Goal: Use online tool/utility: Utilize a website feature to perform a specific function

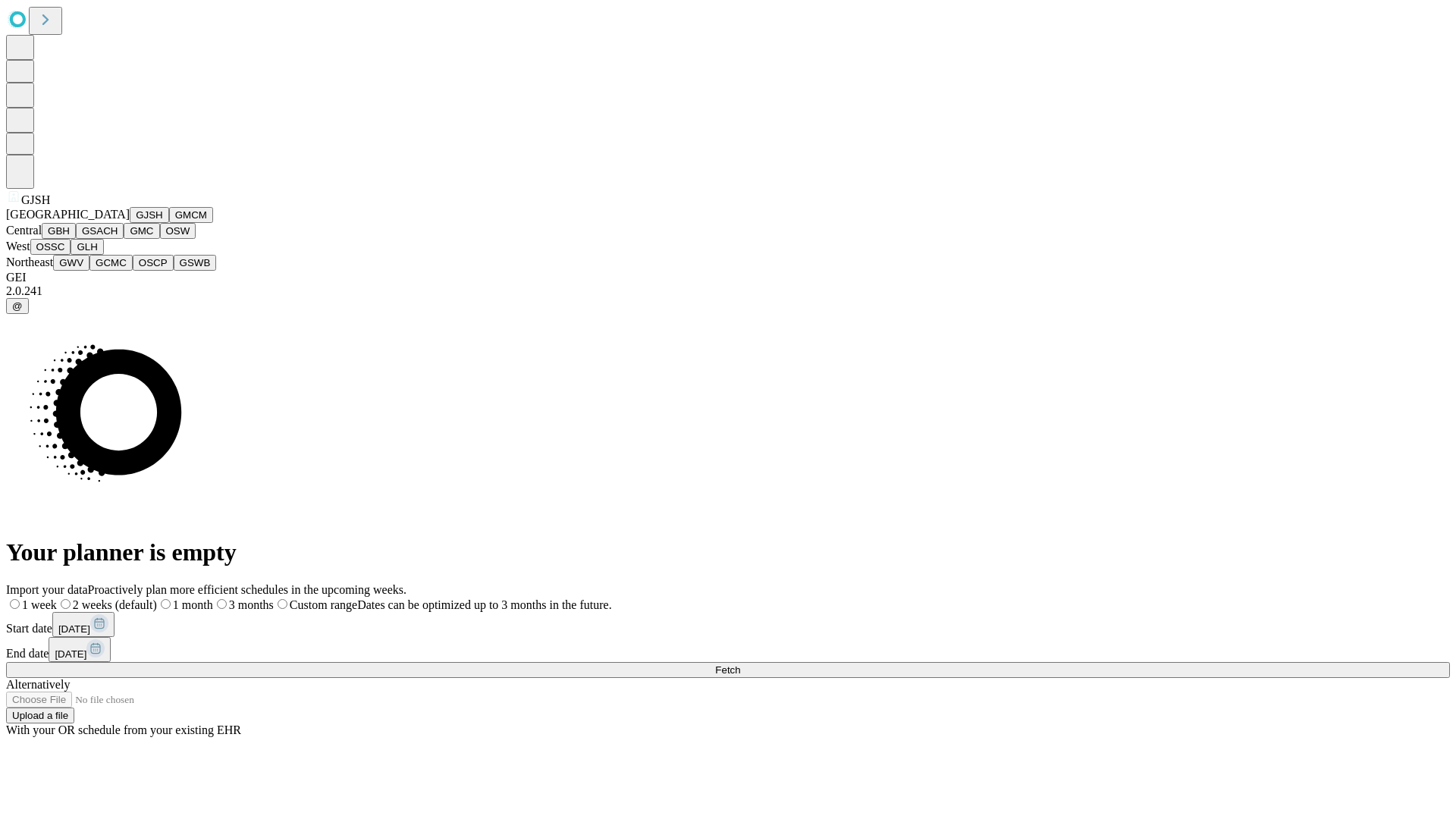
click at [129, 223] on button "GJSH" at bounding box center [149, 215] width 40 height 16
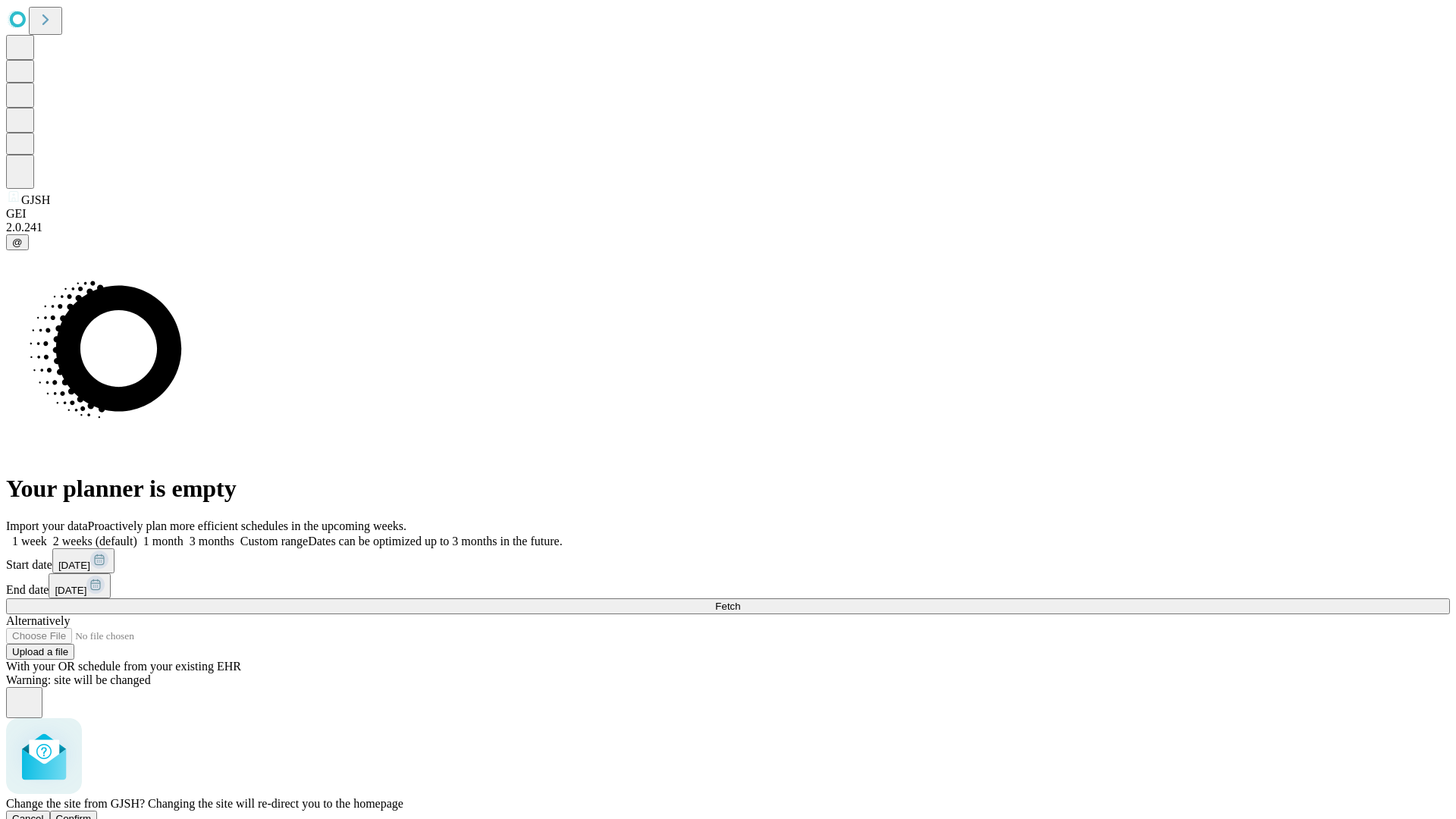
click at [92, 813] on span "Confirm" at bounding box center [74, 818] width 35 height 11
click at [183, 535] on label "1 month" at bounding box center [160, 541] width 47 height 13
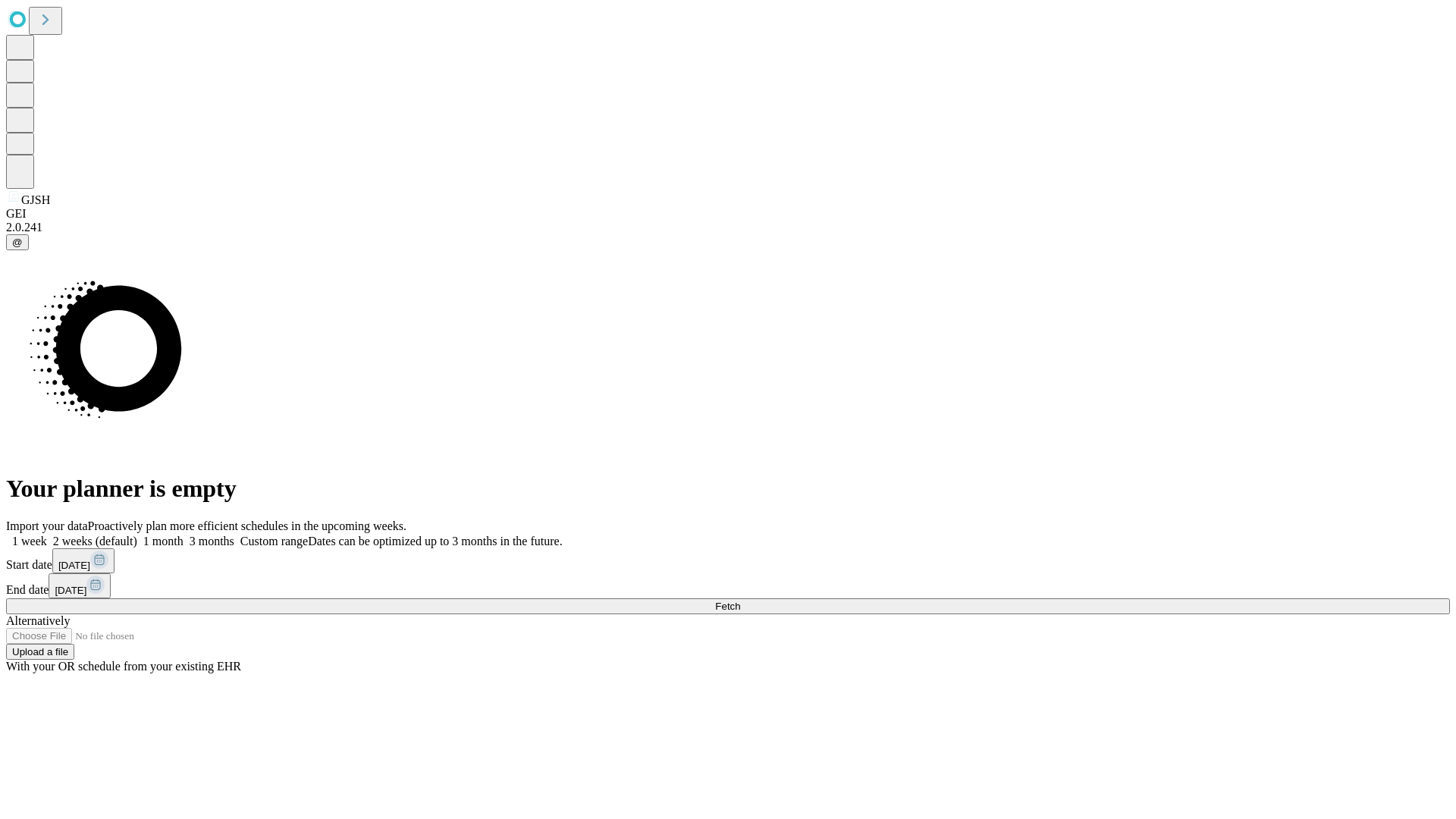
click at [740, 601] on span "Fetch" at bounding box center [728, 606] width 25 height 11
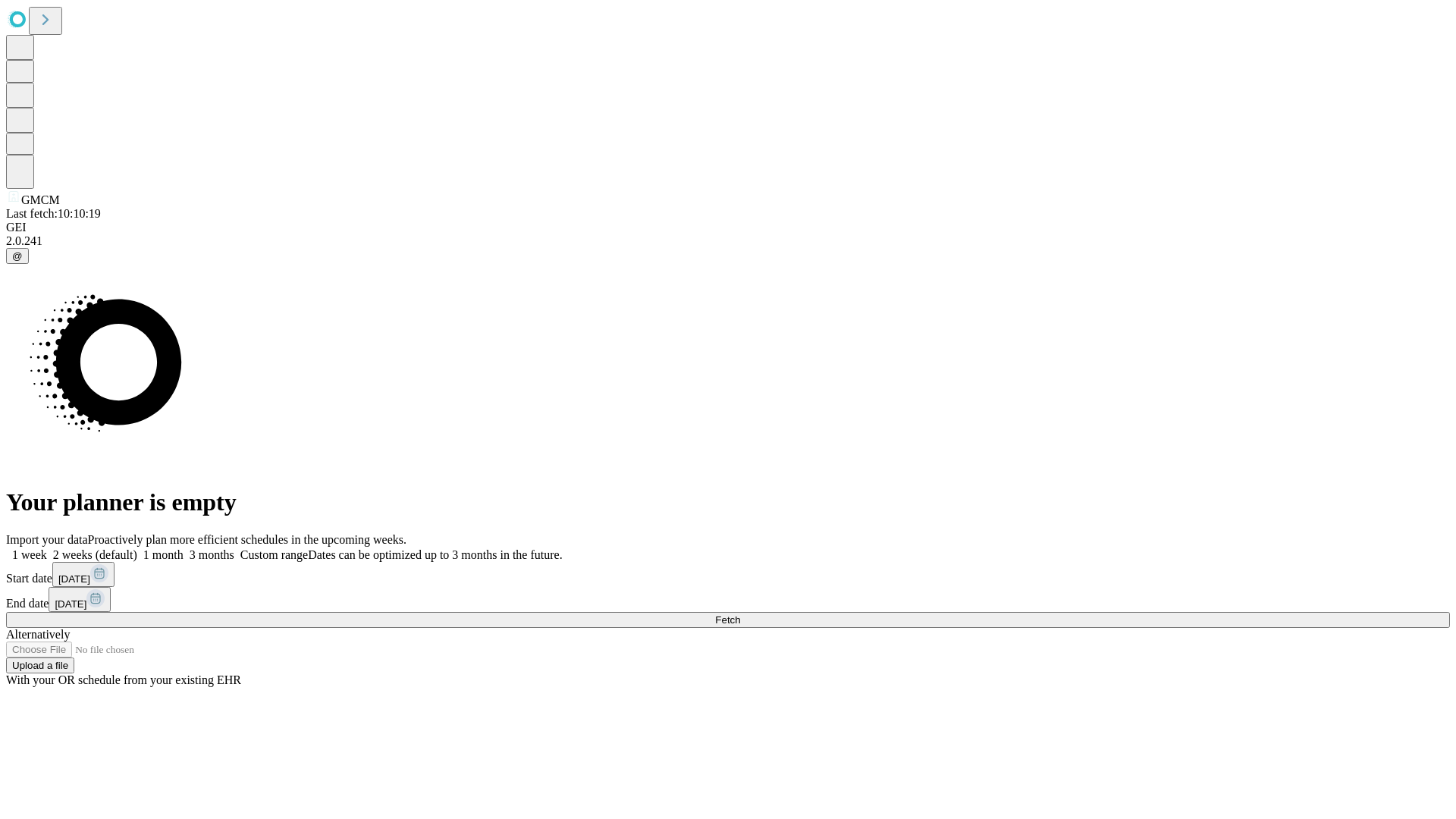
click at [183, 548] on label "1 month" at bounding box center [160, 554] width 47 height 13
click at [740, 614] on span "Fetch" at bounding box center [728, 619] width 25 height 11
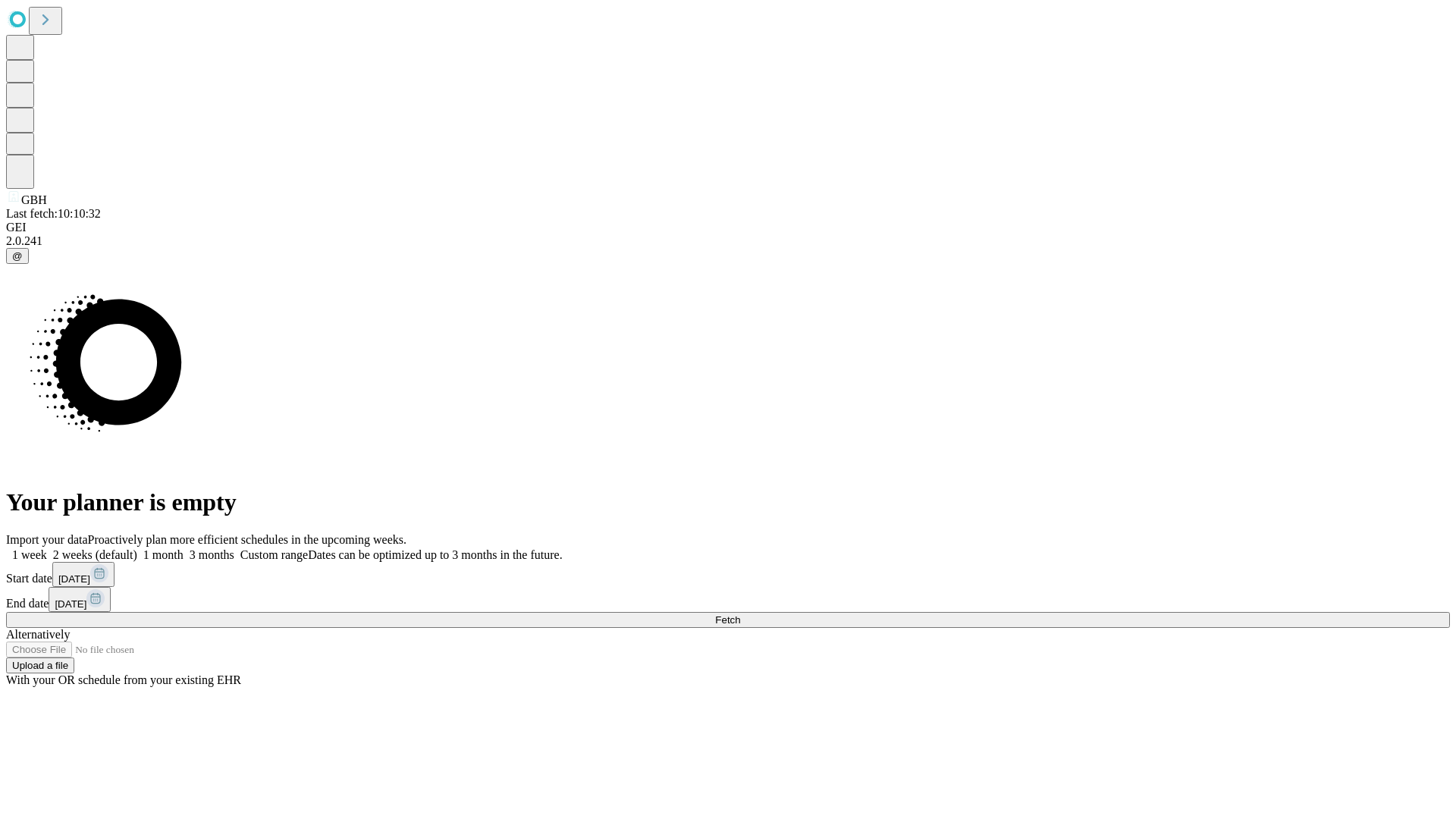
click at [740, 614] on span "Fetch" at bounding box center [728, 619] width 25 height 11
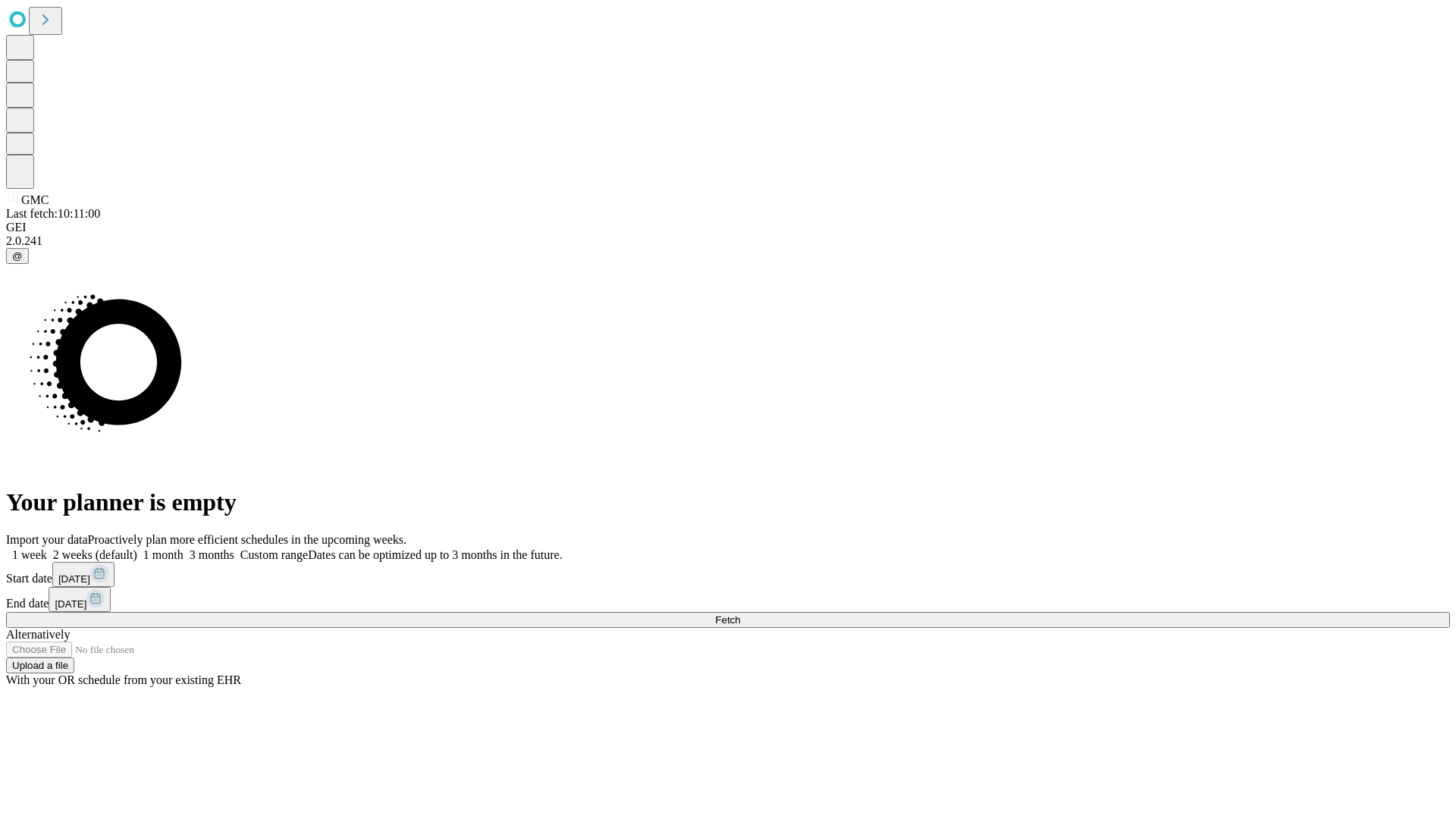
click at [183, 548] on label "1 month" at bounding box center [160, 554] width 47 height 13
click at [740, 614] on span "Fetch" at bounding box center [728, 619] width 25 height 11
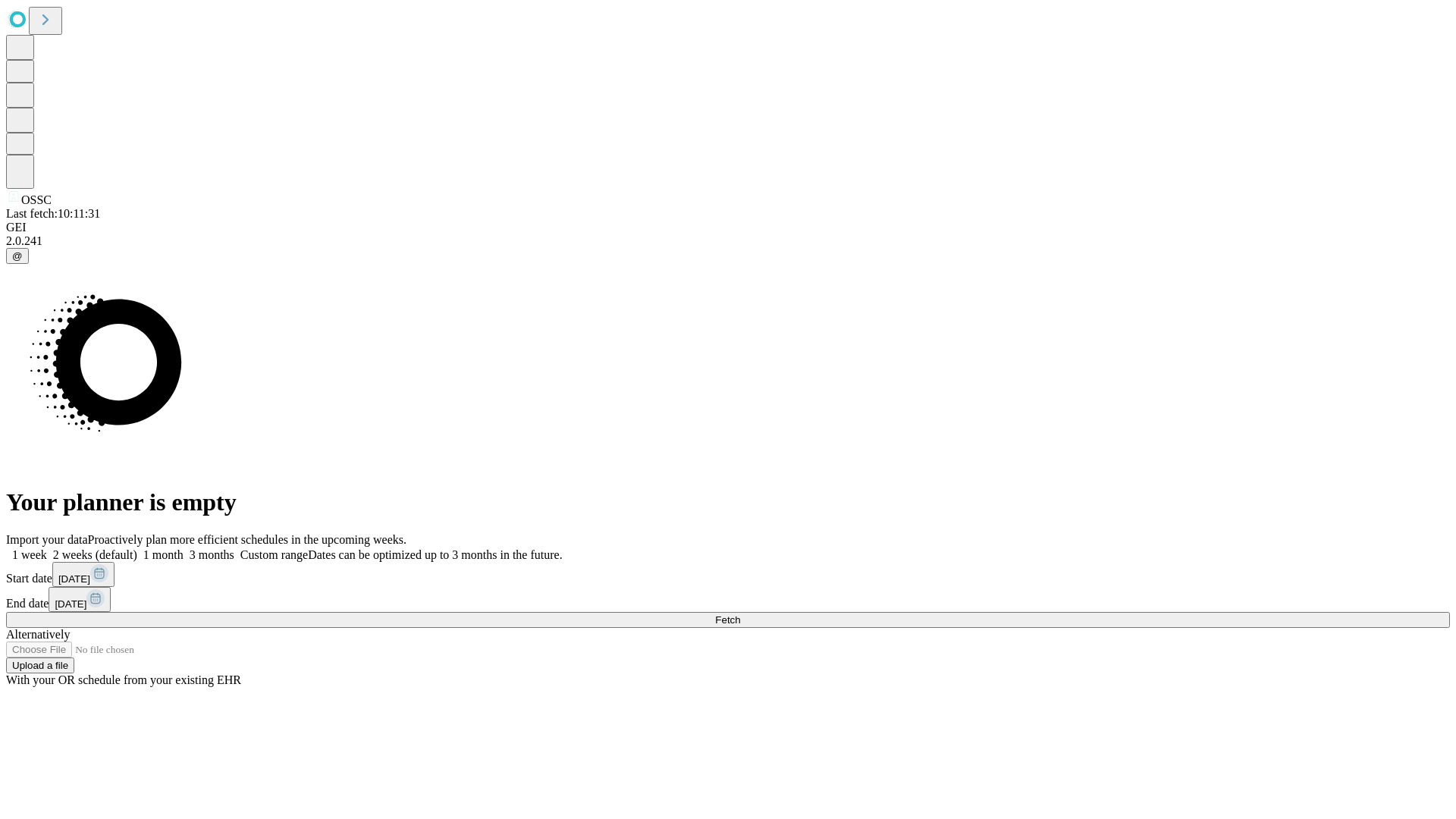
click at [740, 614] on span "Fetch" at bounding box center [728, 619] width 25 height 11
click at [183, 548] on label "1 month" at bounding box center [160, 554] width 47 height 13
click at [740, 614] on span "Fetch" at bounding box center [728, 619] width 25 height 11
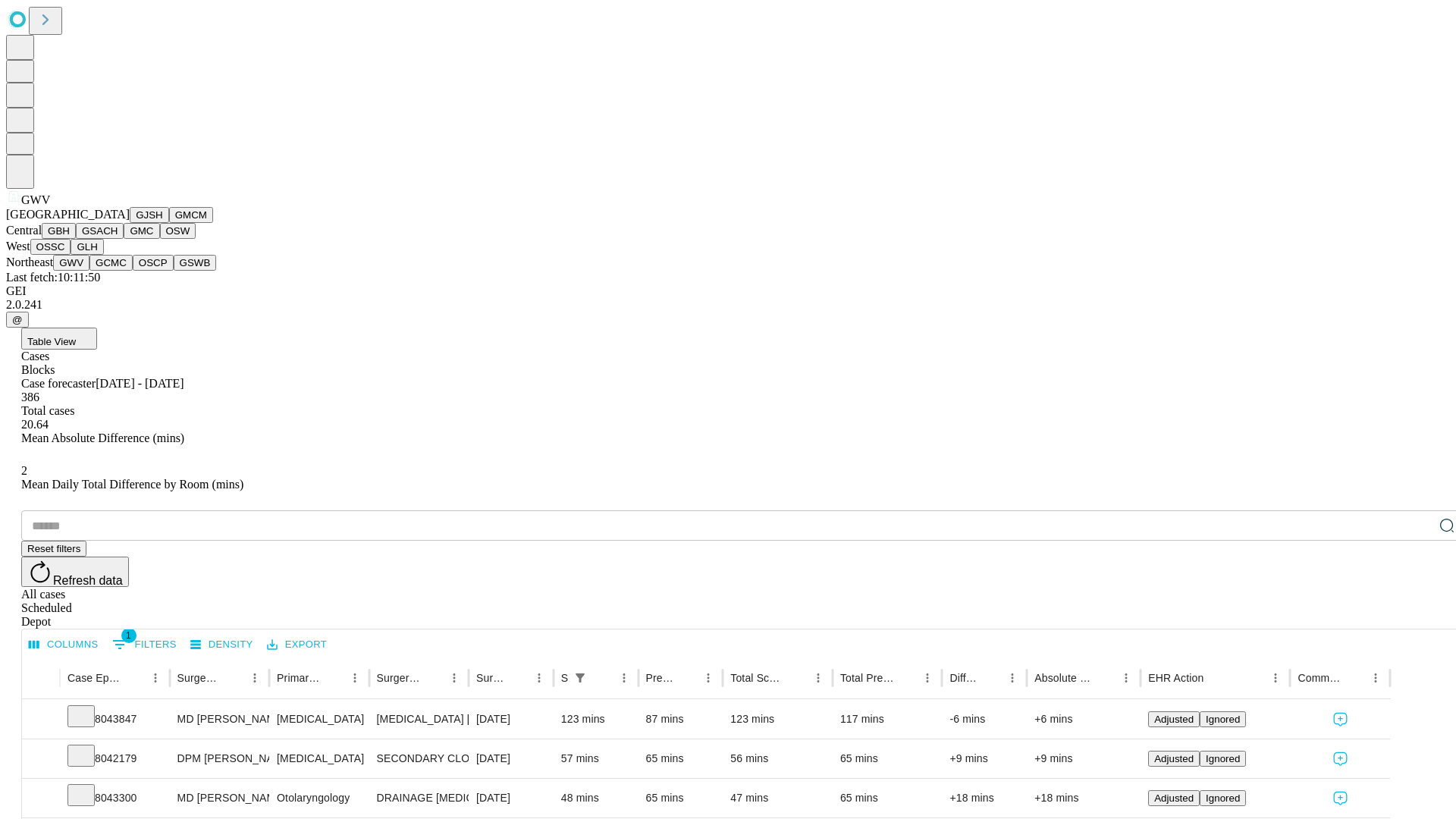
click at [117, 270] on button "GCMC" at bounding box center [111, 262] width 43 height 16
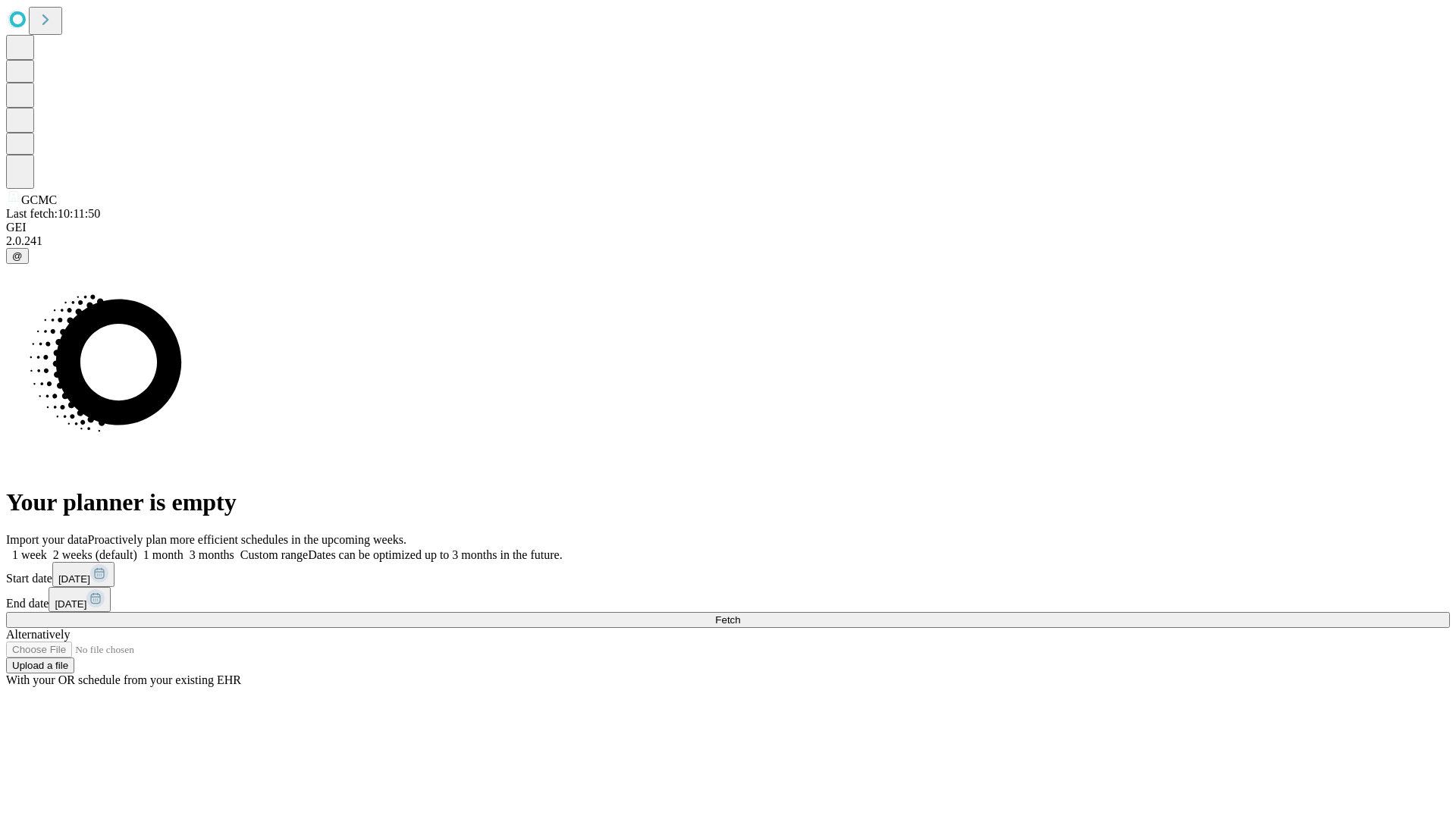
click at [183, 548] on label "1 month" at bounding box center [160, 554] width 47 height 13
click at [740, 614] on span "Fetch" at bounding box center [728, 619] width 25 height 11
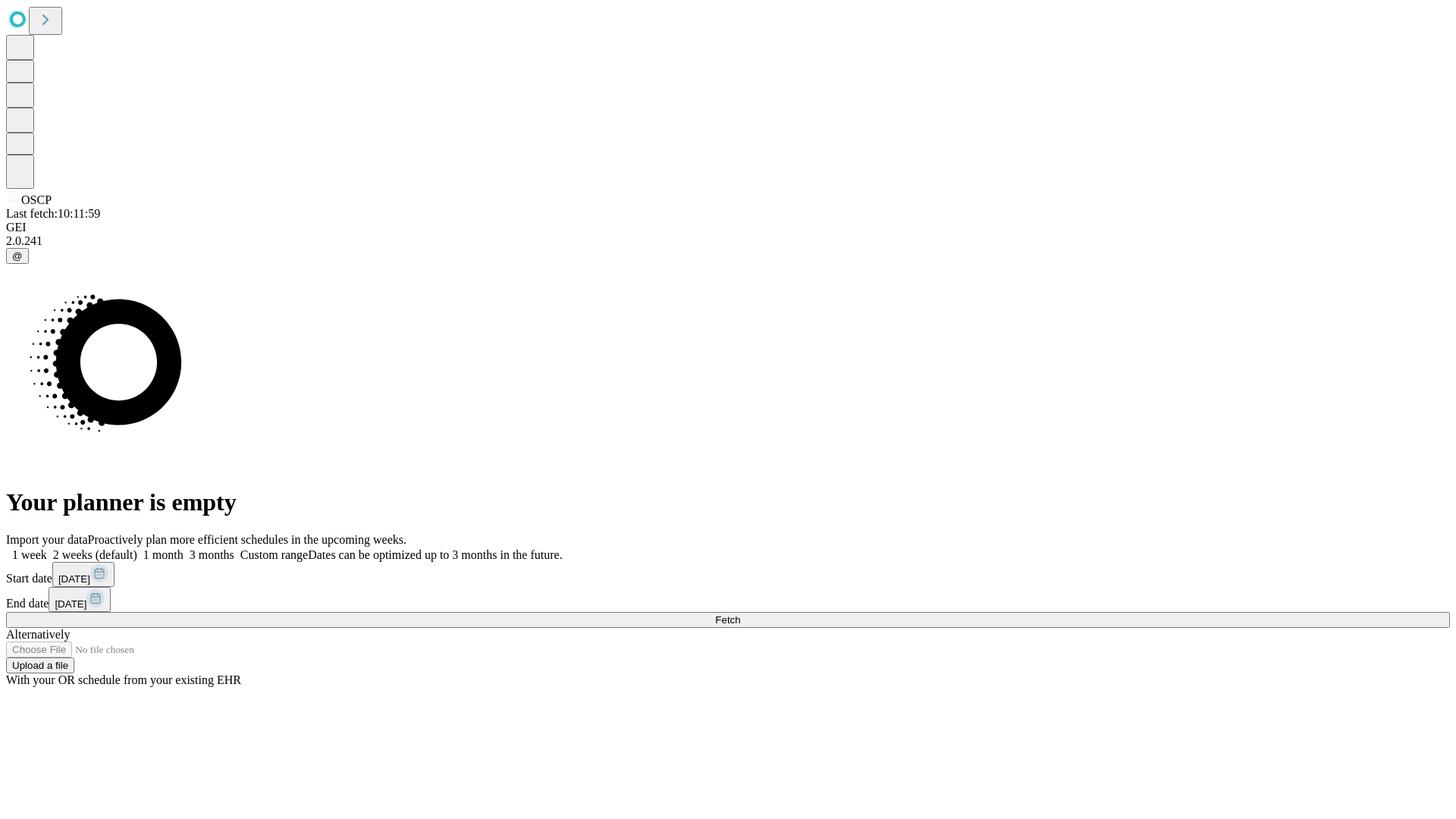
click at [183, 548] on label "1 month" at bounding box center [160, 554] width 47 height 13
click at [740, 614] on span "Fetch" at bounding box center [728, 619] width 25 height 11
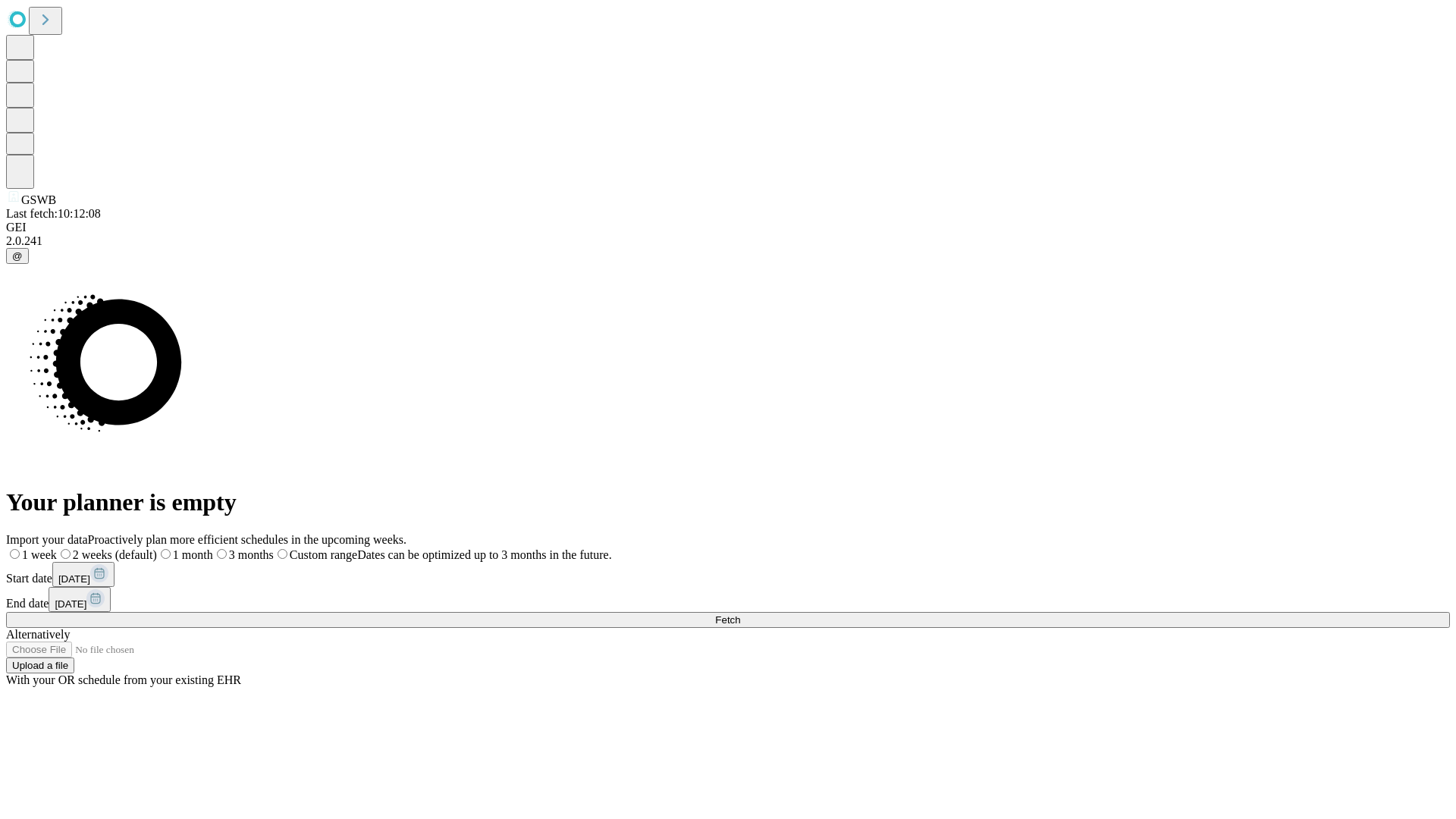
click at [213, 548] on label "1 month" at bounding box center [185, 554] width 56 height 13
click at [740, 614] on span "Fetch" at bounding box center [728, 619] width 25 height 11
